Goal: Task Accomplishment & Management: Complete application form

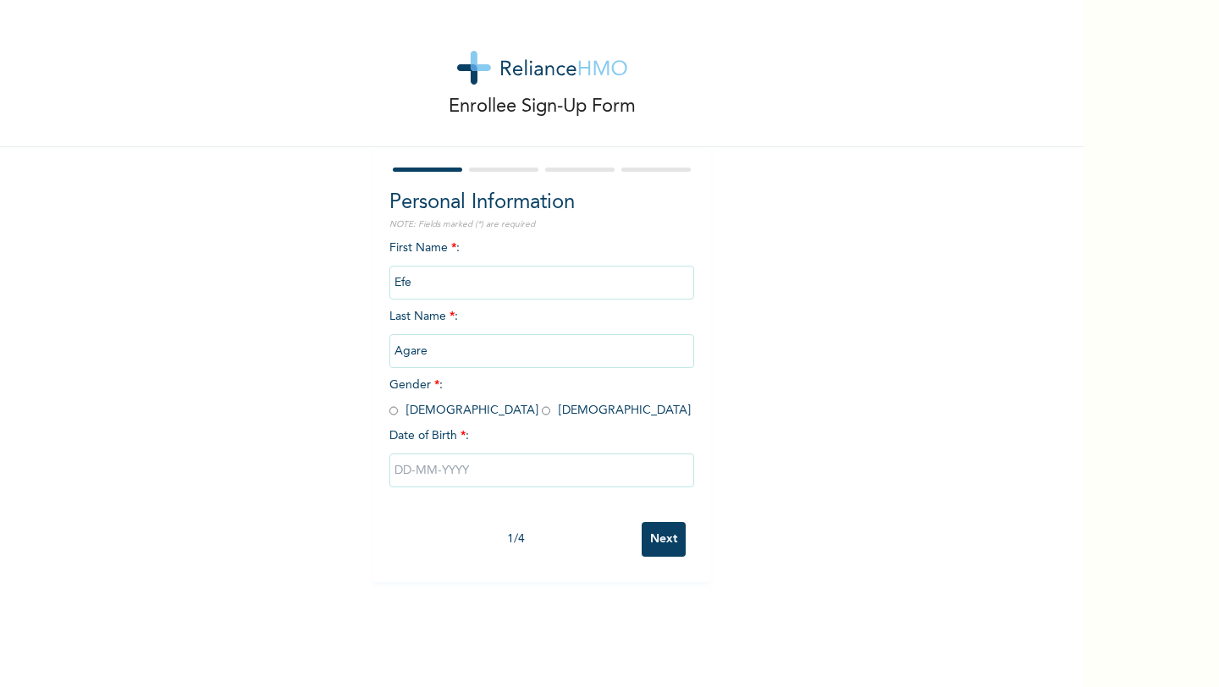
click at [392, 412] on input "radio" at bounding box center [393, 411] width 8 height 16
radio input "true"
click at [441, 468] on input "text" at bounding box center [541, 471] width 305 height 34
select select "7"
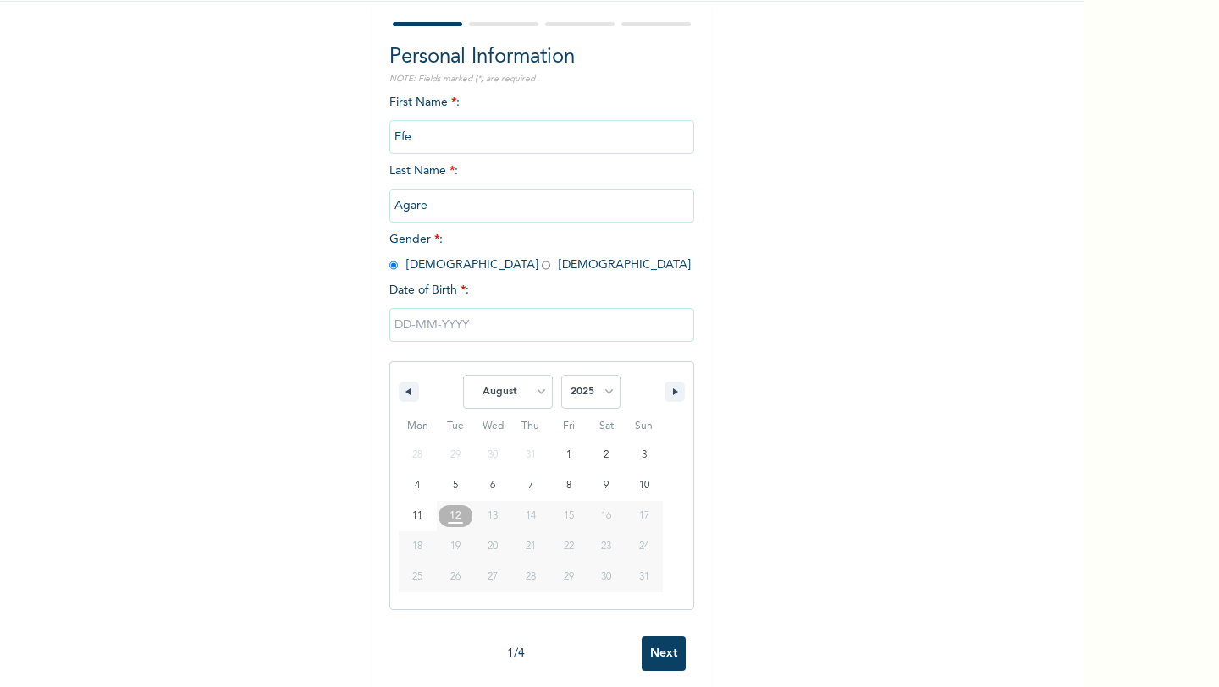
scroll to position [155, 0]
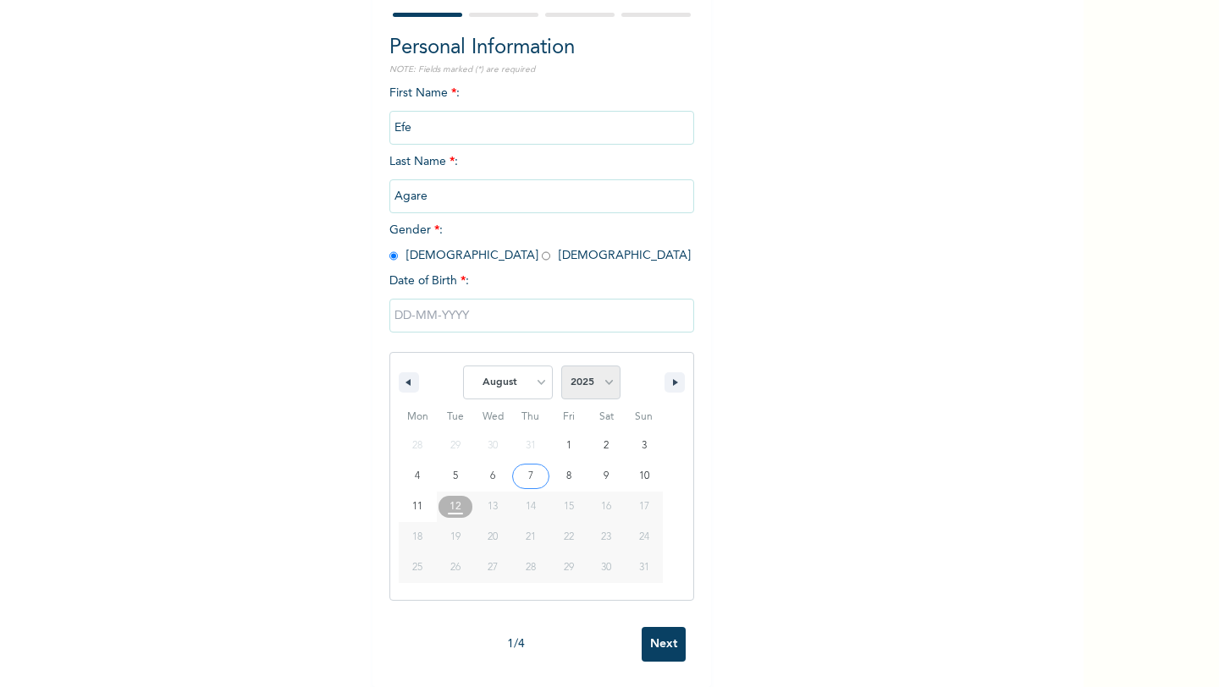
click at [593, 385] on select "2025 2024 2023 2022 2021 2020 2019 2018 2017 2016 2015 2014 2013 2012 2011 2010…" at bounding box center [590, 383] width 59 height 34
select select "1990"
click at [527, 384] on select "January February March April May June July August September October November De…" at bounding box center [508, 383] width 90 height 34
select select "6"
type input "[DATE]"
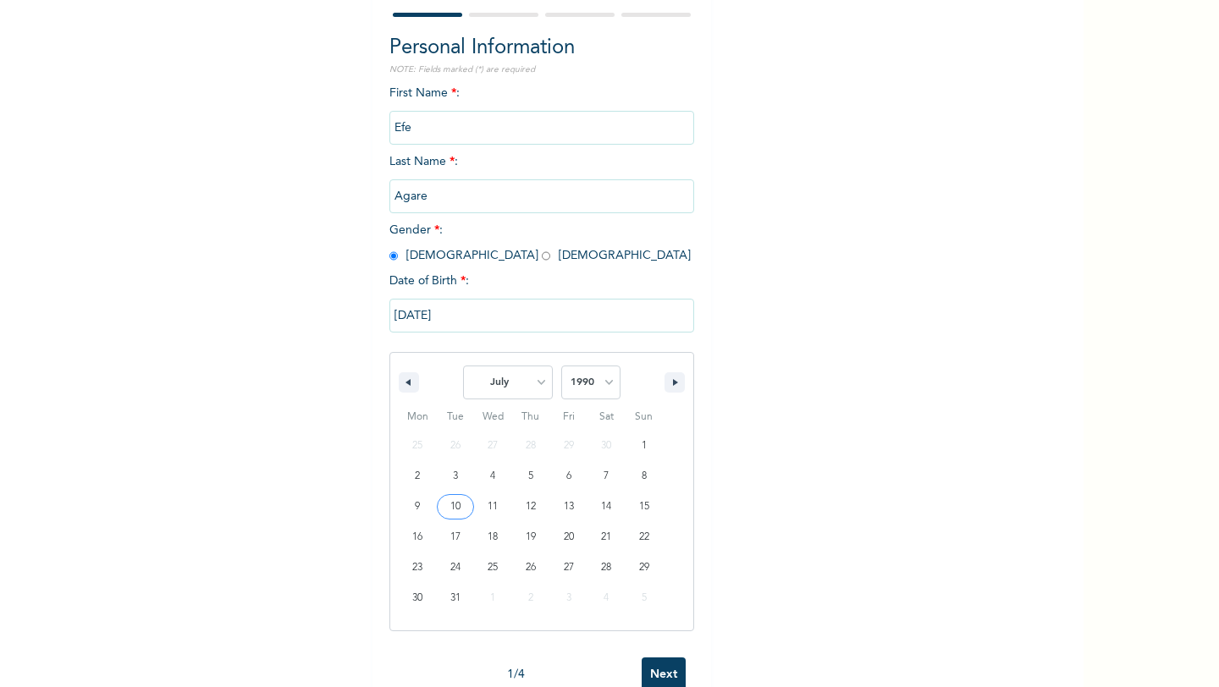
scroll to position [0, 0]
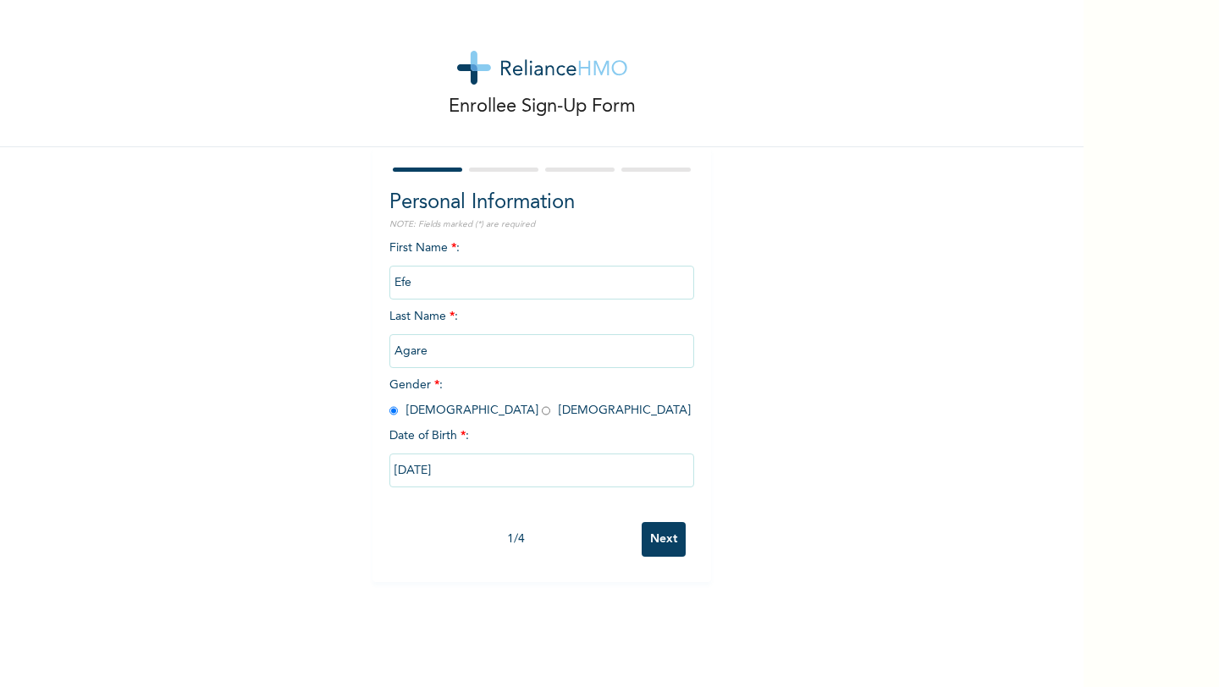
click at [656, 544] on input "Next" at bounding box center [664, 539] width 44 height 35
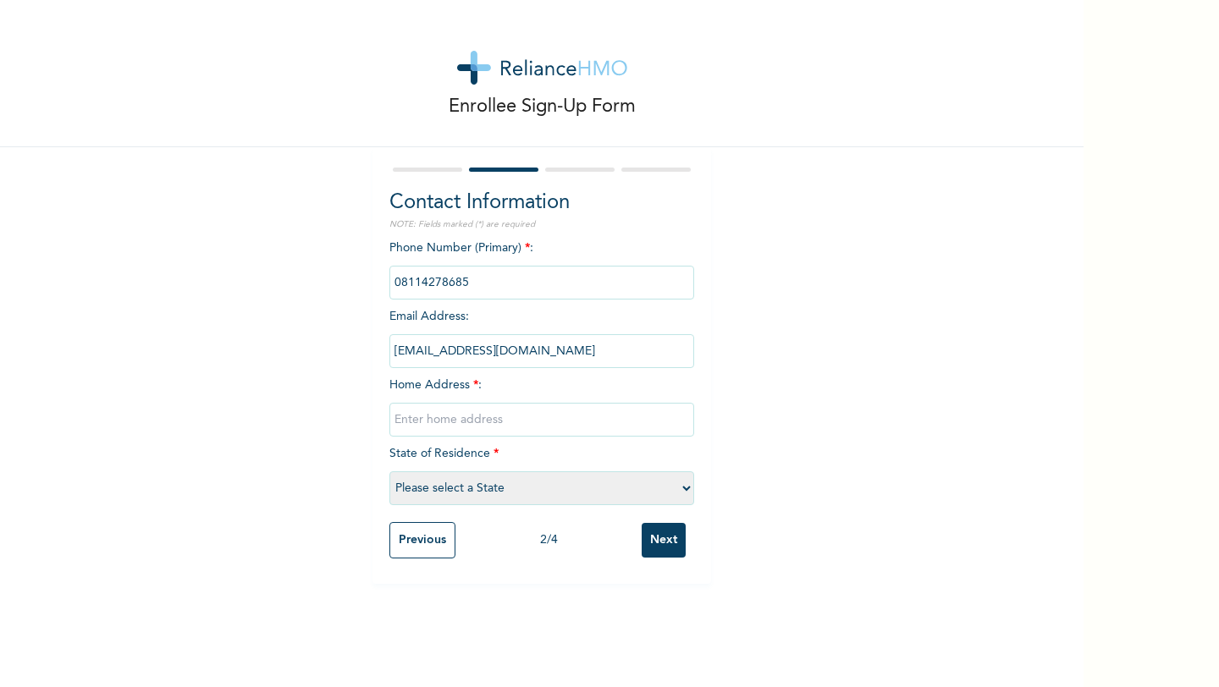
click at [457, 413] on input "text" at bounding box center [541, 420] width 305 height 34
type input "[STREET_ADDRESS]"
click at [469, 485] on select "Please select a State [PERSON_NAME] (FCT) [PERSON_NAME] Ibom [GEOGRAPHIC_DATA] …" at bounding box center [541, 489] width 305 height 34
select select "25"
click at [667, 534] on input "Next" at bounding box center [664, 540] width 44 height 35
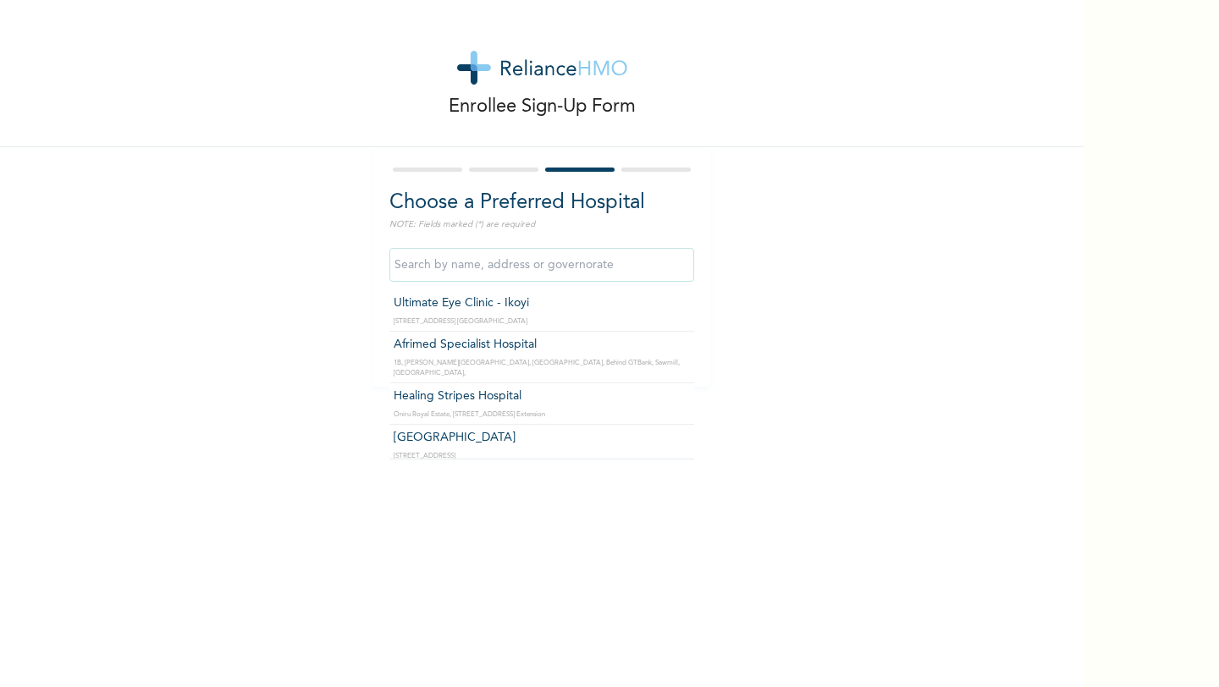
click at [586, 264] on input "text" at bounding box center [541, 265] width 305 height 34
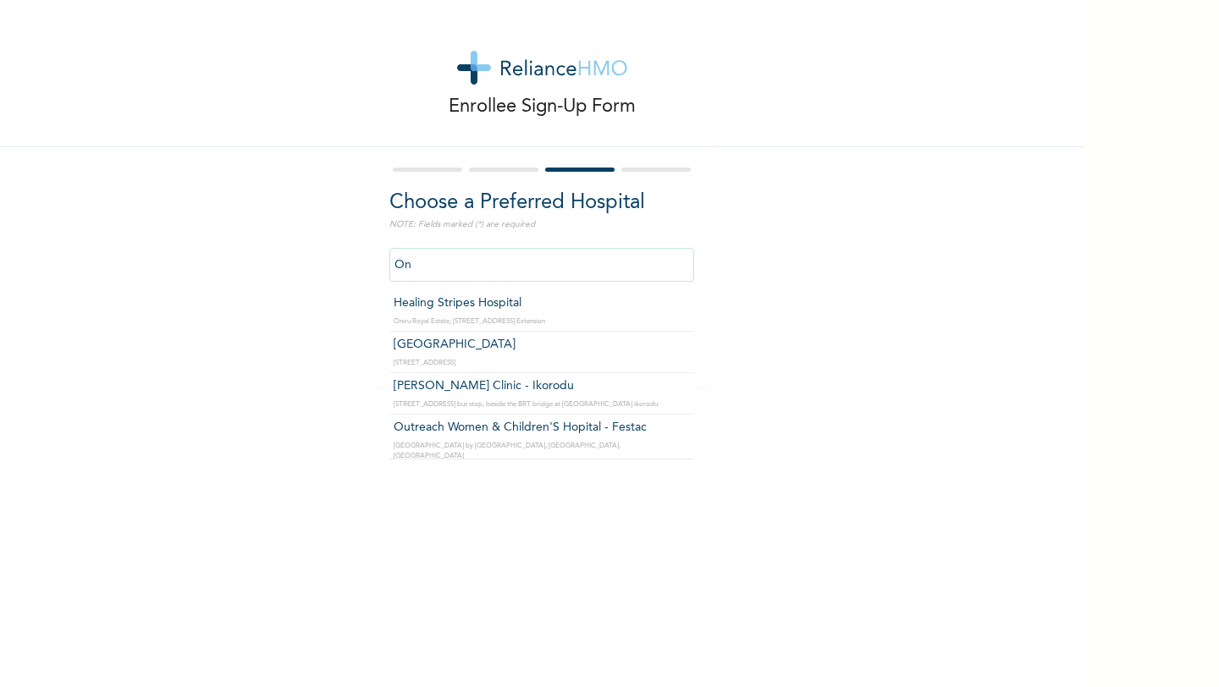
type input "O"
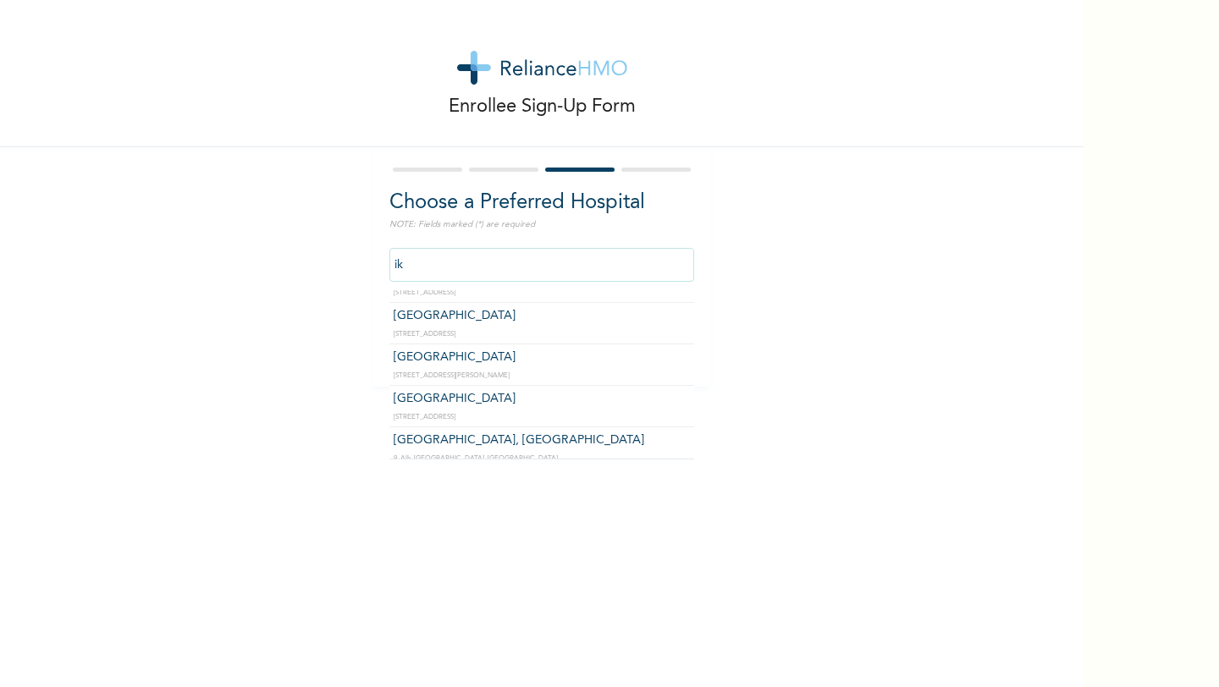
type input "i"
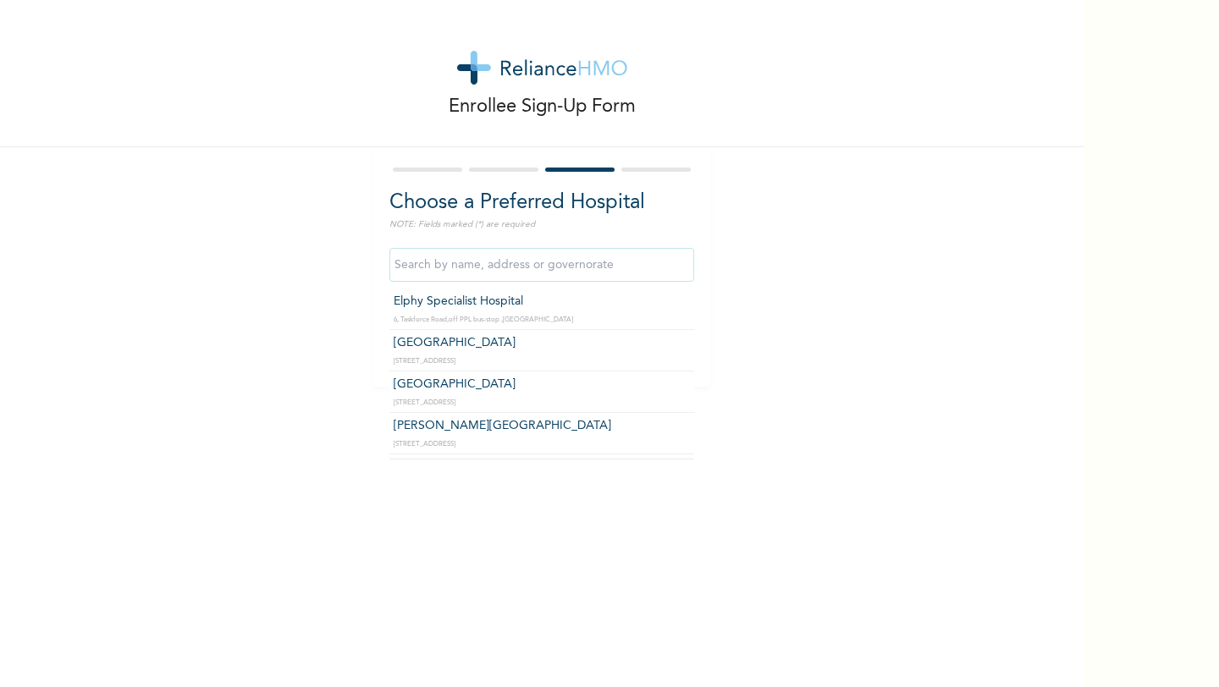
type input "R"
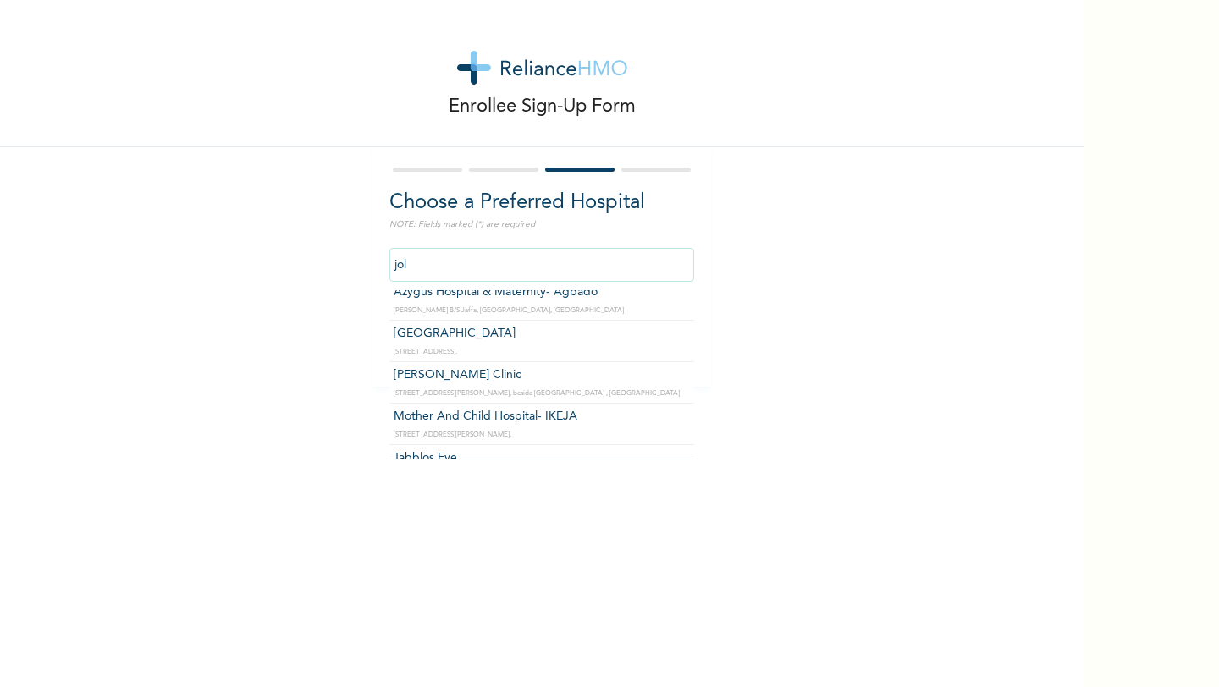
scroll to position [308, 0]
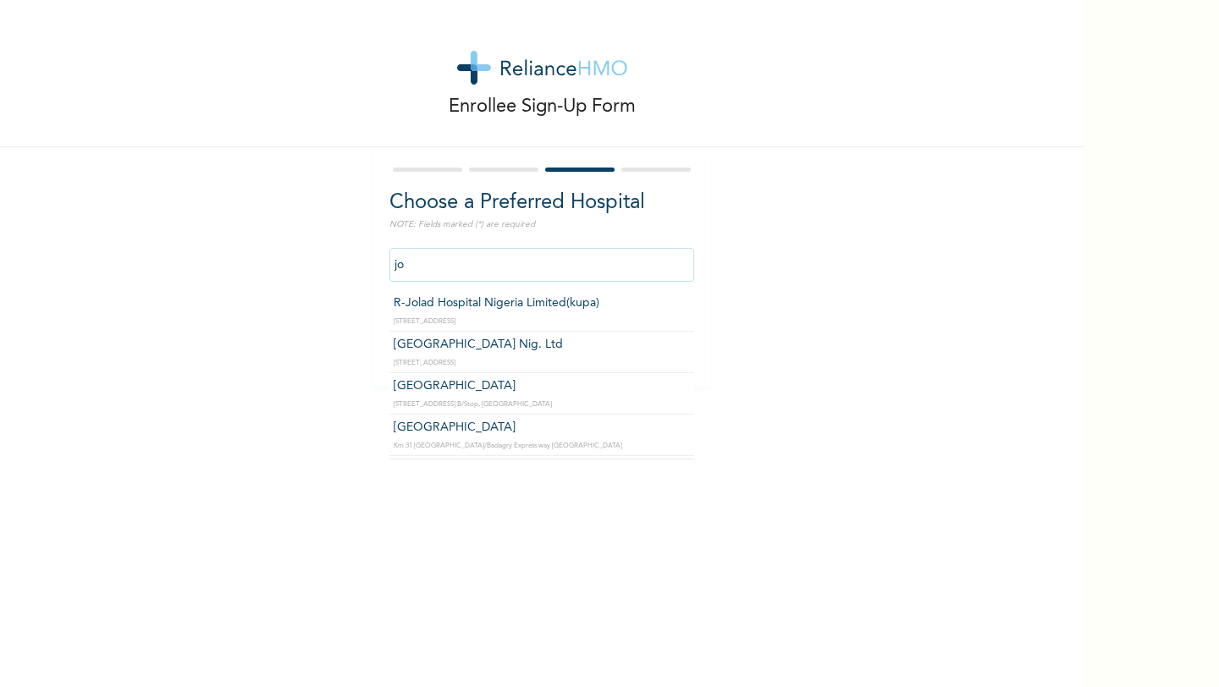
type input "j"
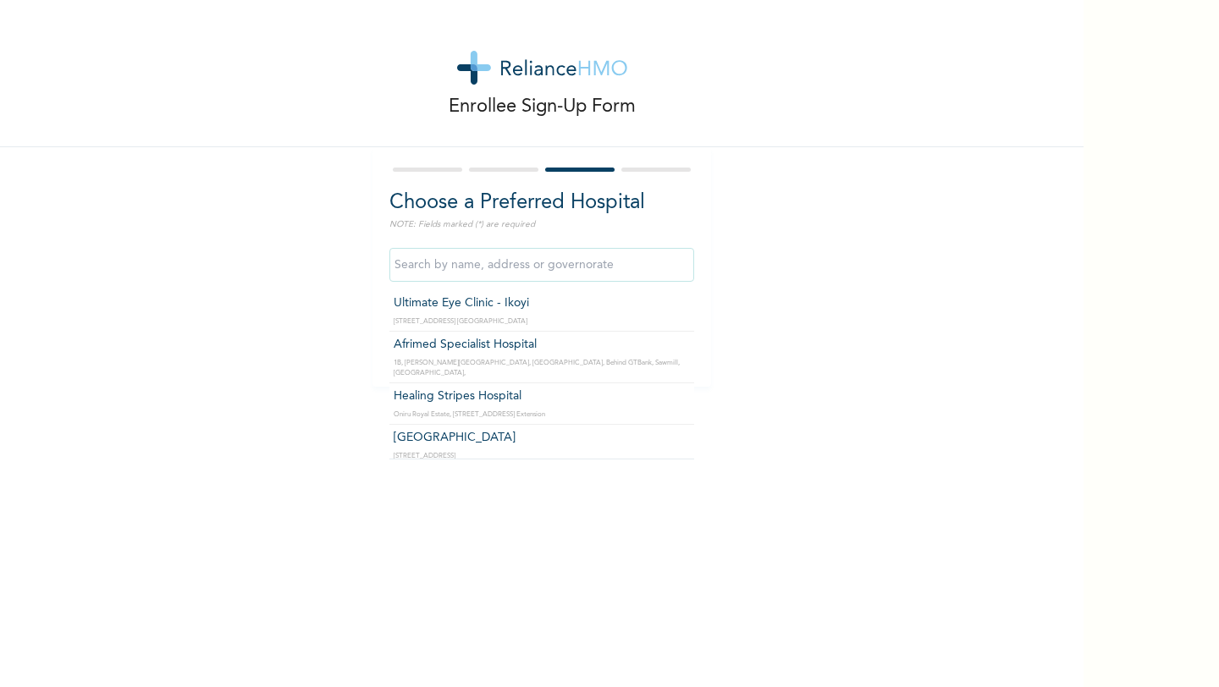
paste input "R-Jolad Plus Launch - [GEOGRAPHIC_DATA]"
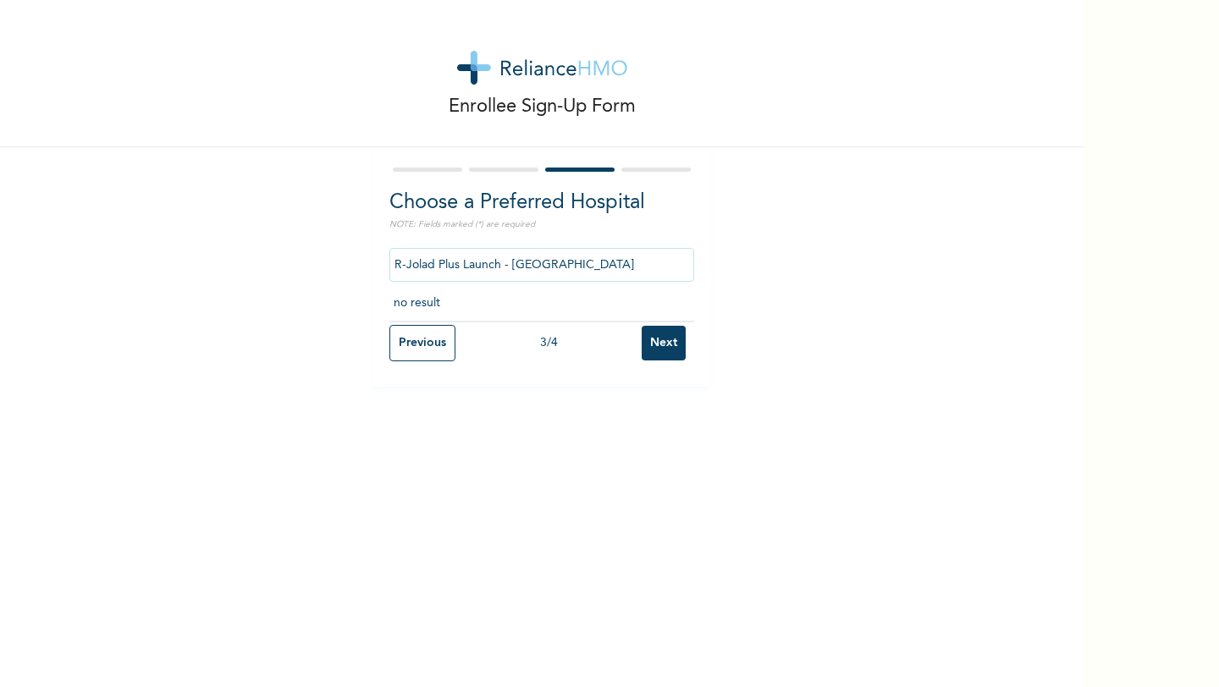
drag, startPoint x: 438, startPoint y: 262, endPoint x: 545, endPoint y: 260, distance: 107.6
click at [545, 260] on input "R-Jolad Plus Launch - [GEOGRAPHIC_DATA]" at bounding box center [541, 265] width 305 height 34
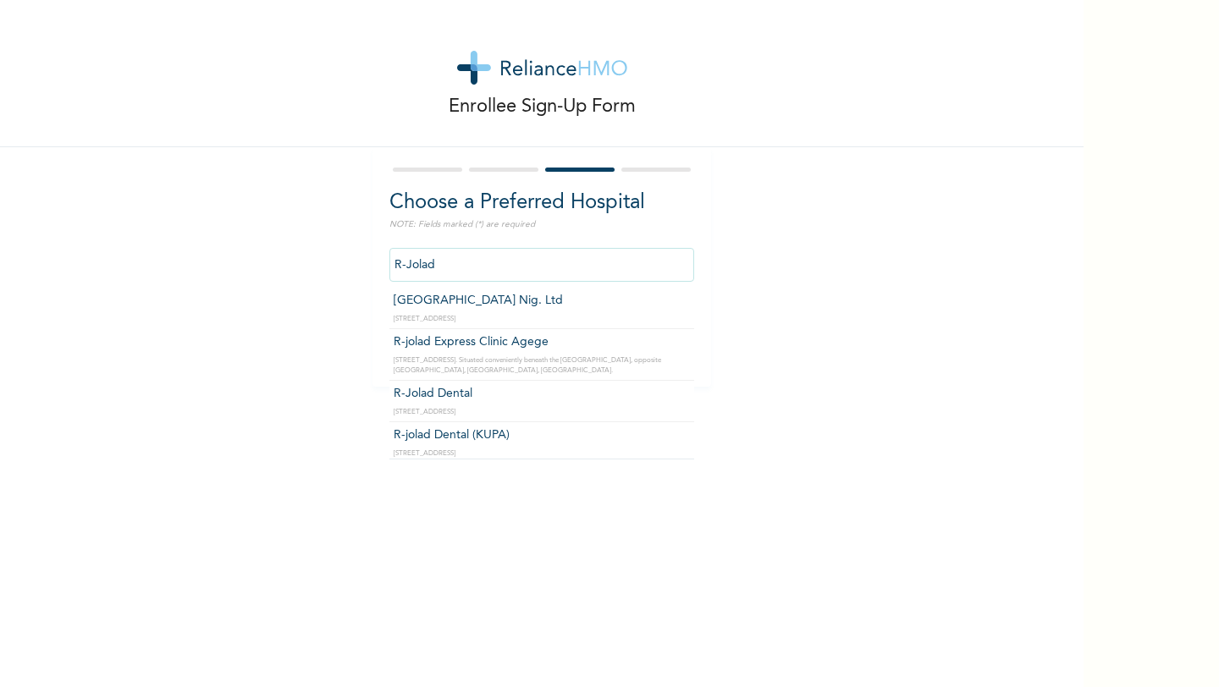
scroll to position [0, 0]
type input "[GEOGRAPHIC_DATA] Nig. Ltd"
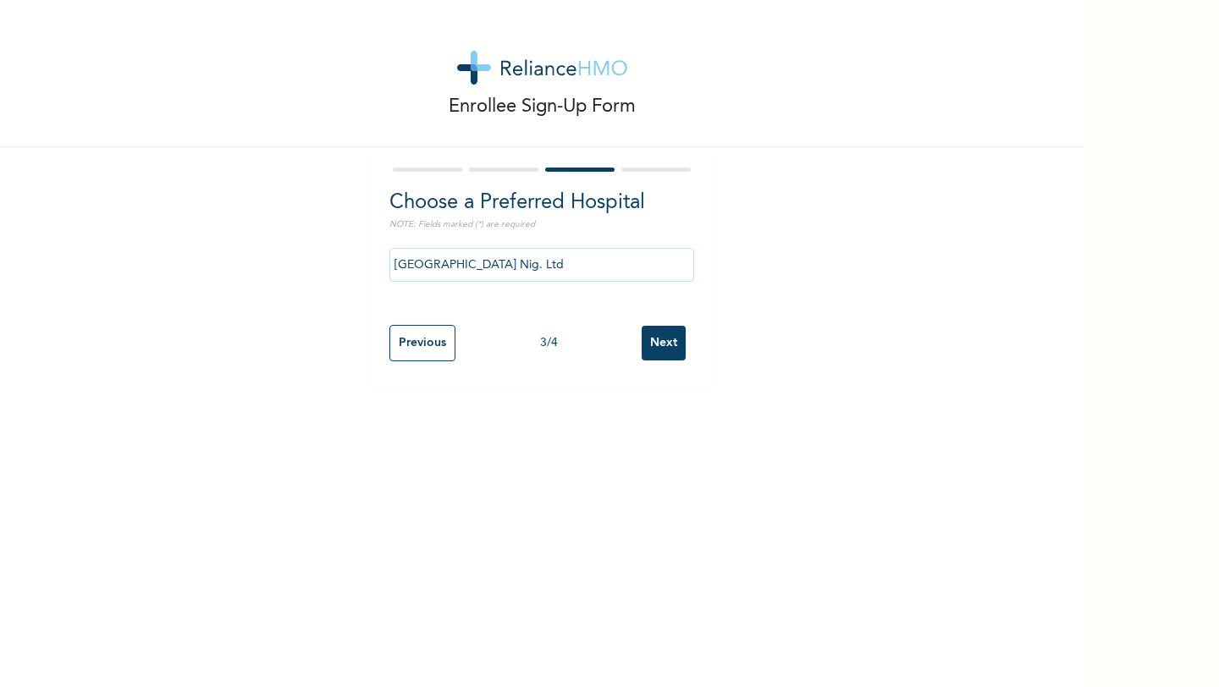
click at [656, 342] on input "Next" at bounding box center [664, 343] width 44 height 35
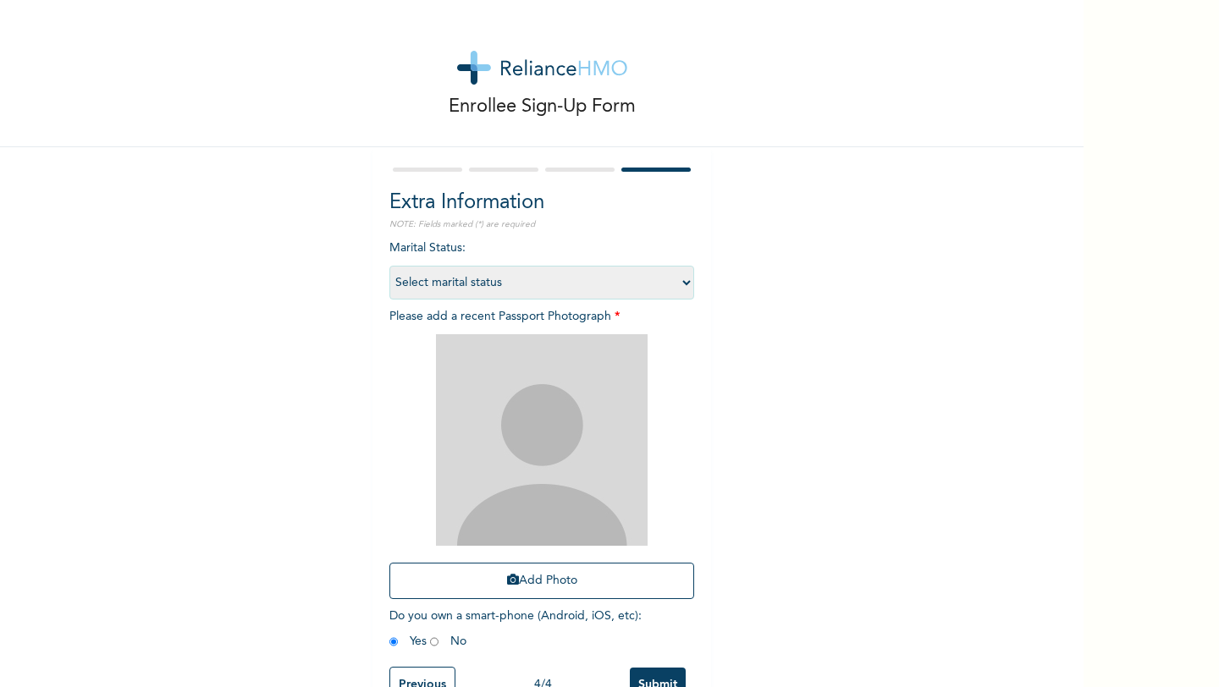
click at [552, 279] on select "Select marital status [DEMOGRAPHIC_DATA] Married [DEMOGRAPHIC_DATA] Widow/[DEMO…" at bounding box center [541, 283] width 305 height 34
select select "2"
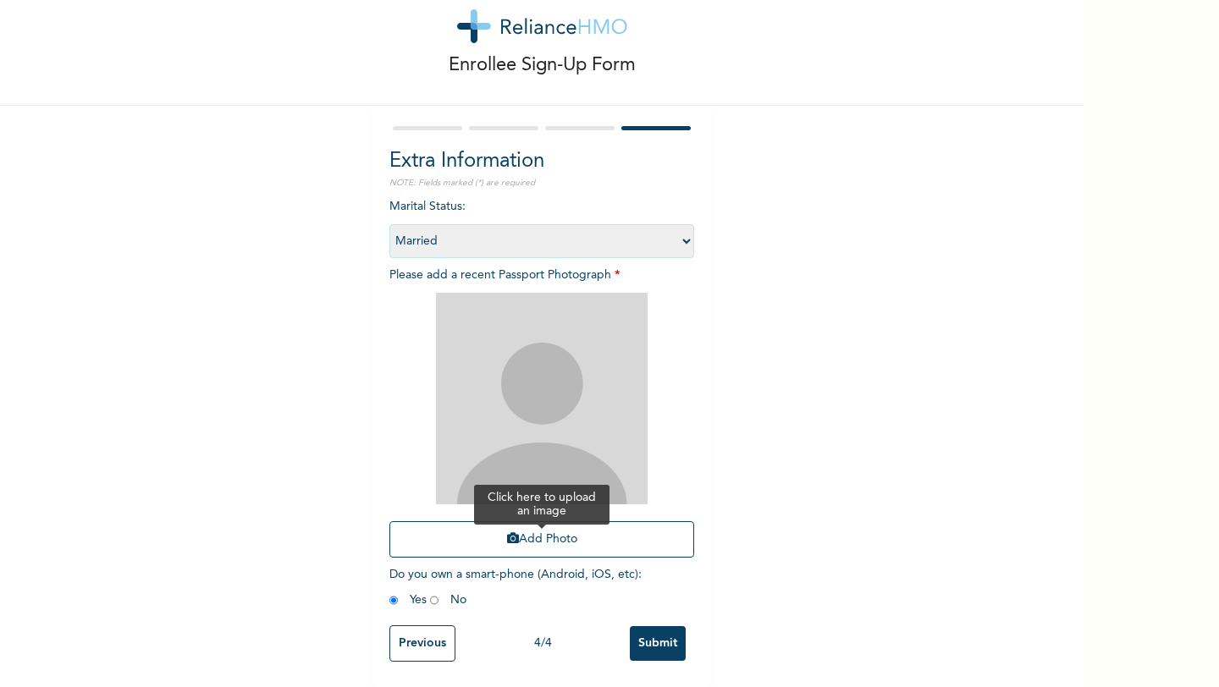
click at [526, 528] on button "Add Photo" at bounding box center [541, 540] width 305 height 36
click at [524, 543] on button "Add Photo" at bounding box center [541, 540] width 305 height 36
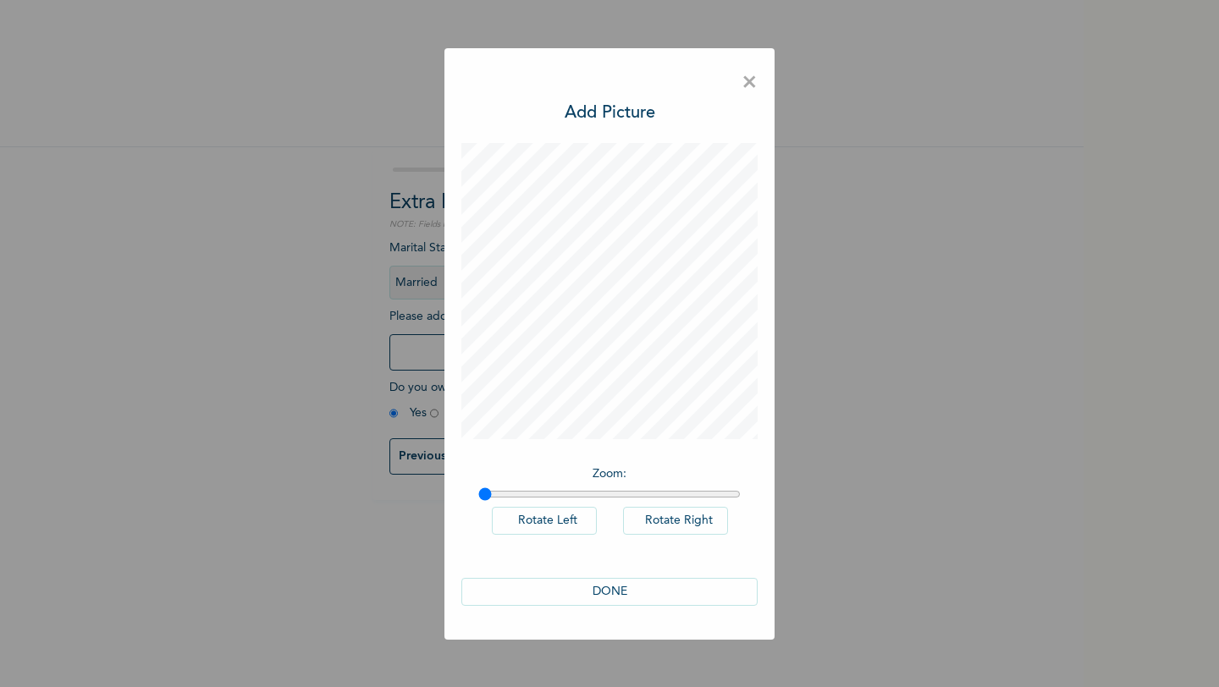
click at [621, 595] on button "DONE" at bounding box center [609, 592] width 296 height 28
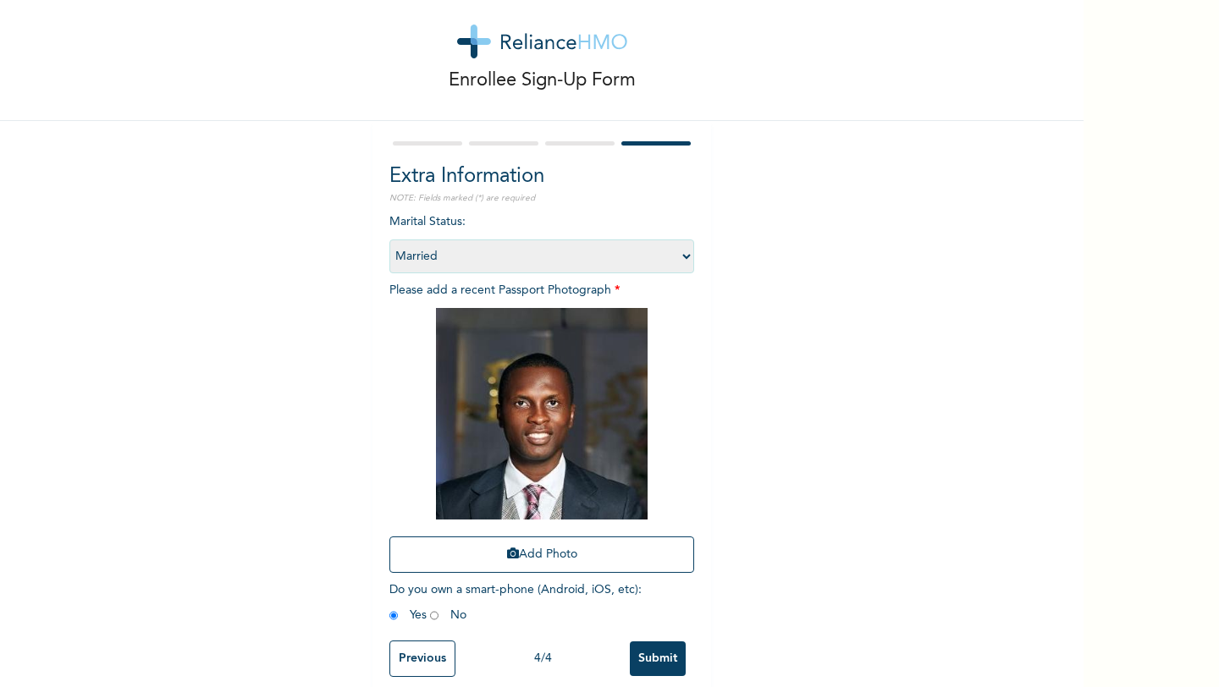
scroll to position [43, 0]
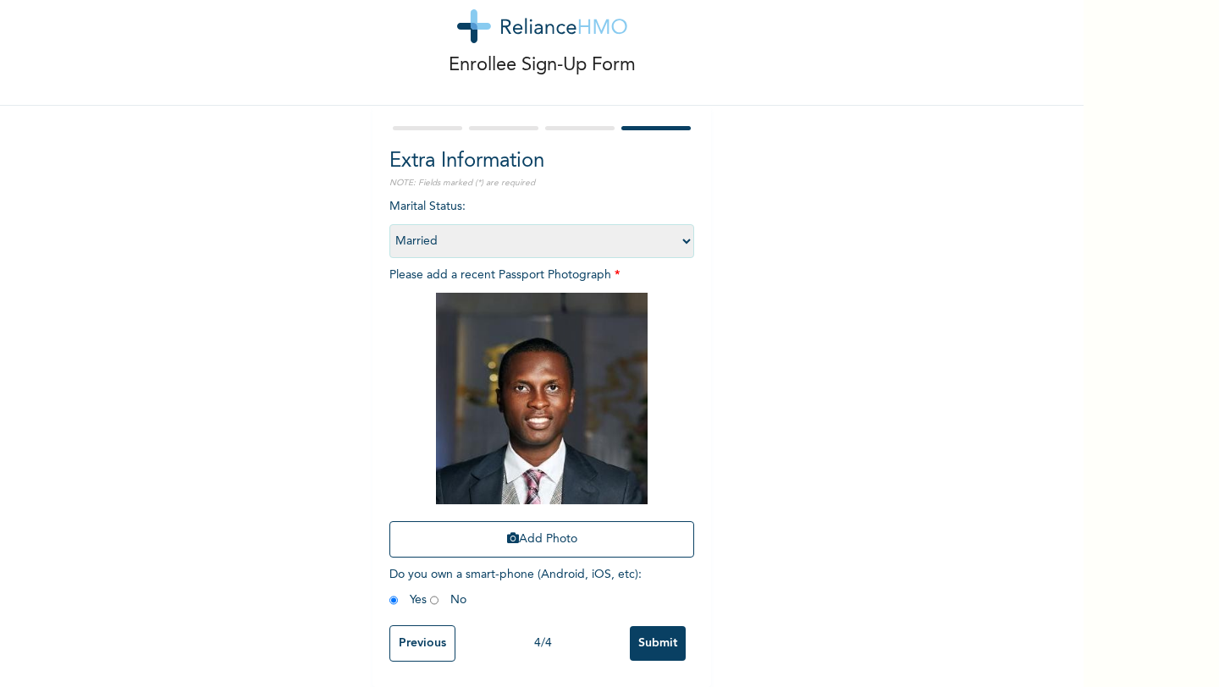
click at [649, 649] on input "Submit" at bounding box center [658, 643] width 56 height 35
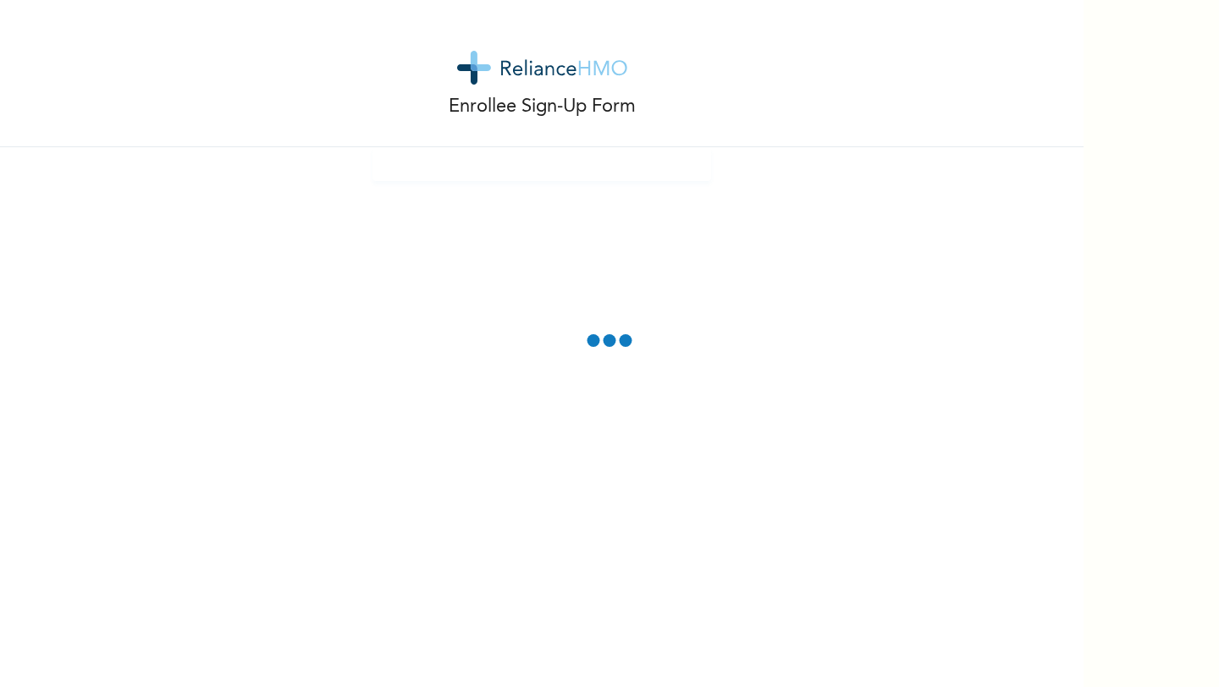
scroll to position [0, 0]
